Goal: Check status: Check status

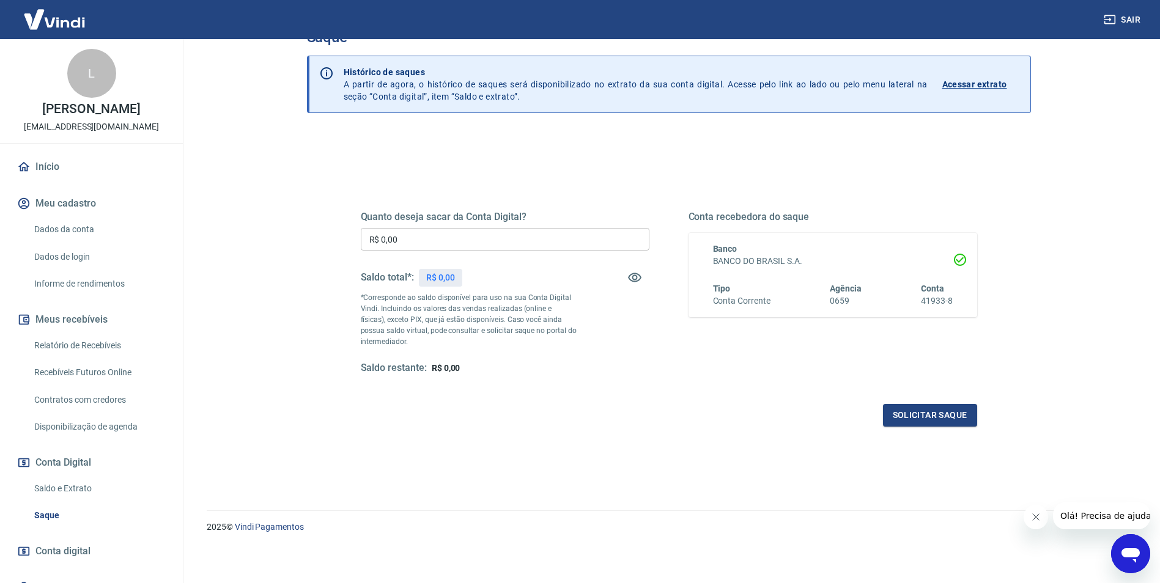
scroll to position [37, 0]
click at [62, 489] on link "Saldo e Extrato" at bounding box center [98, 488] width 139 height 25
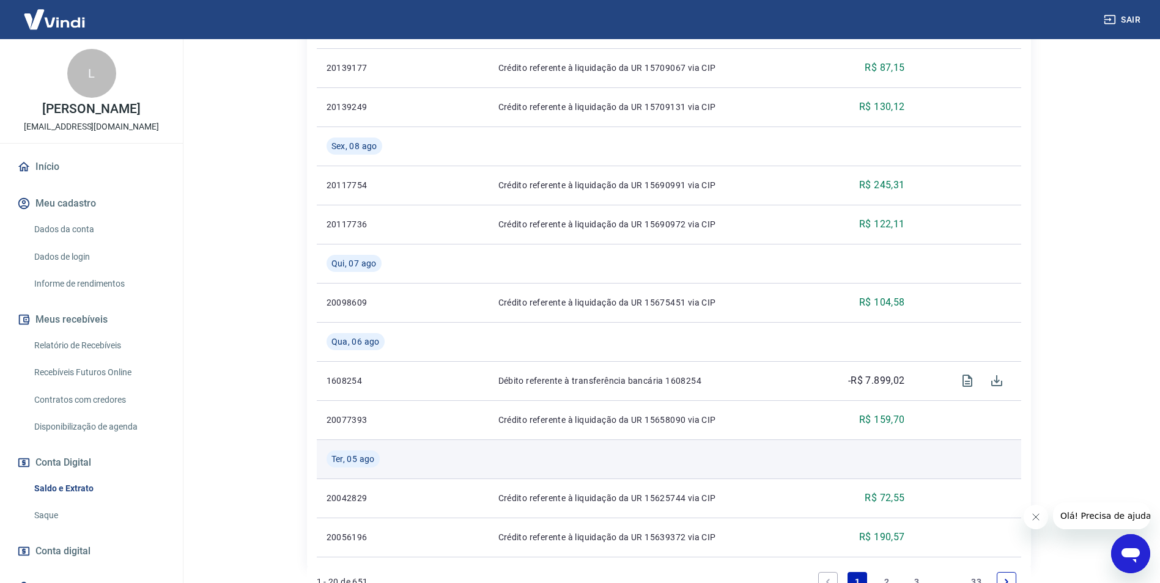
scroll to position [978, 0]
